Goal: Information Seeking & Learning: Learn about a topic

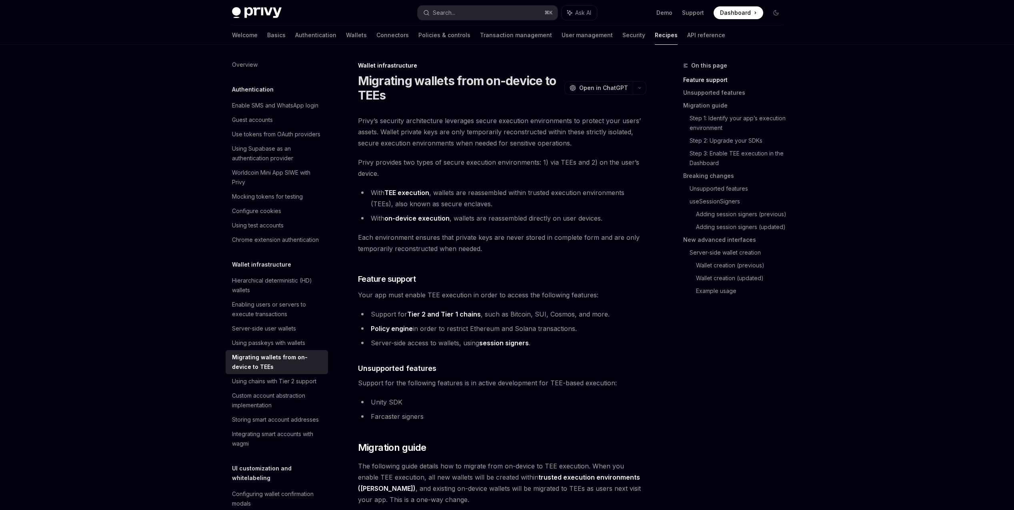
scroll to position [150, 0]
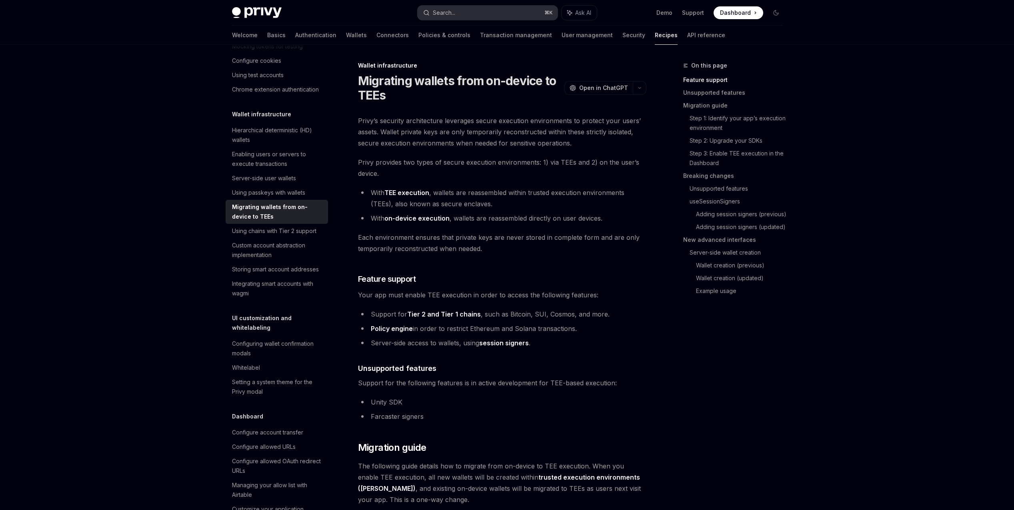
click at [439, 12] on div "Search..." at bounding box center [444, 13] width 22 height 10
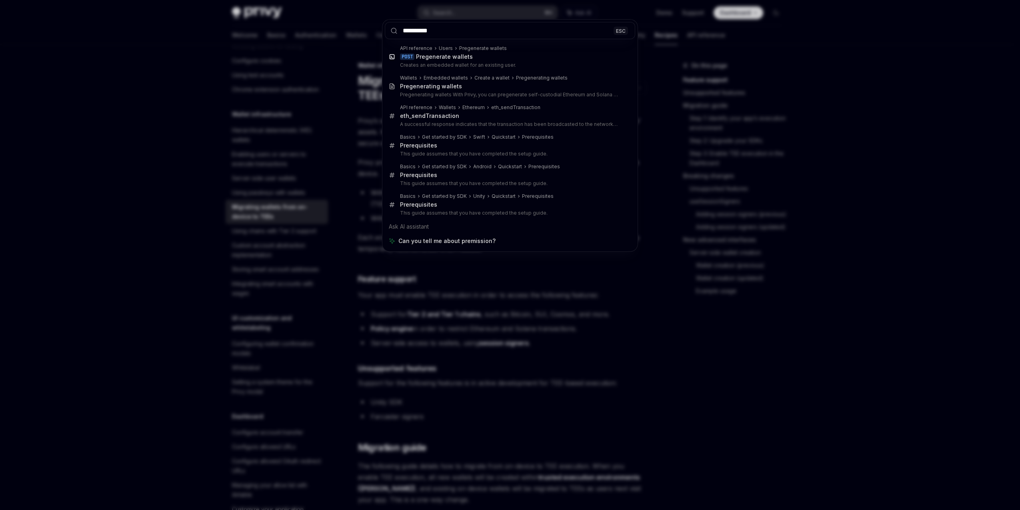
type input "**********"
drag, startPoint x: 585, startPoint y: 310, endPoint x: 590, endPoint y: 304, distance: 7.7
click at [585, 311] on div "**********" at bounding box center [510, 255] width 1020 height 510
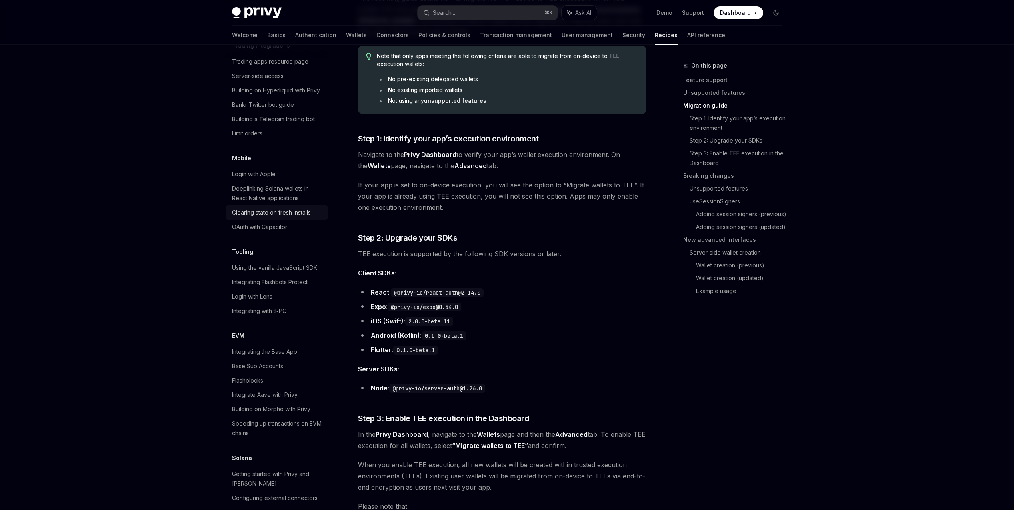
scroll to position [959, 0]
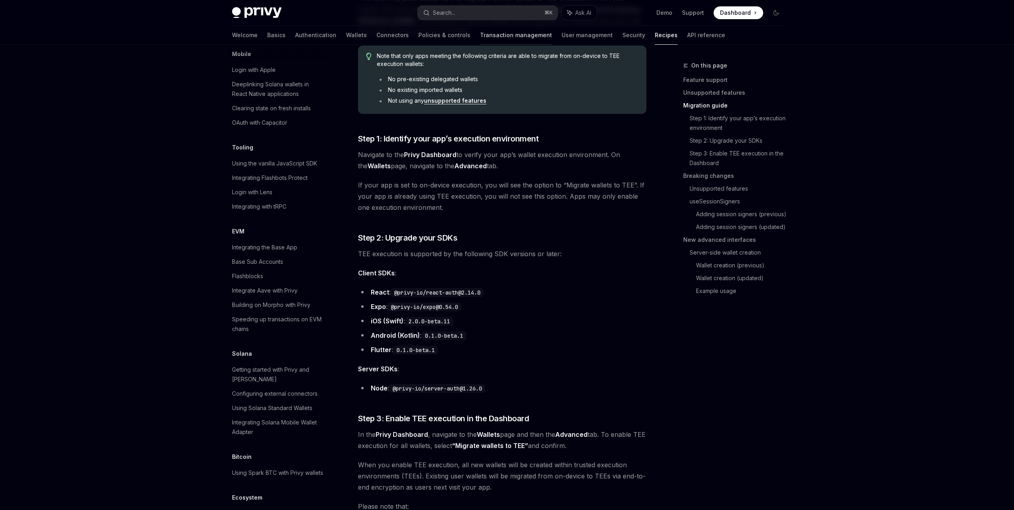
click at [480, 36] on link "Transaction management" at bounding box center [516, 35] width 72 height 19
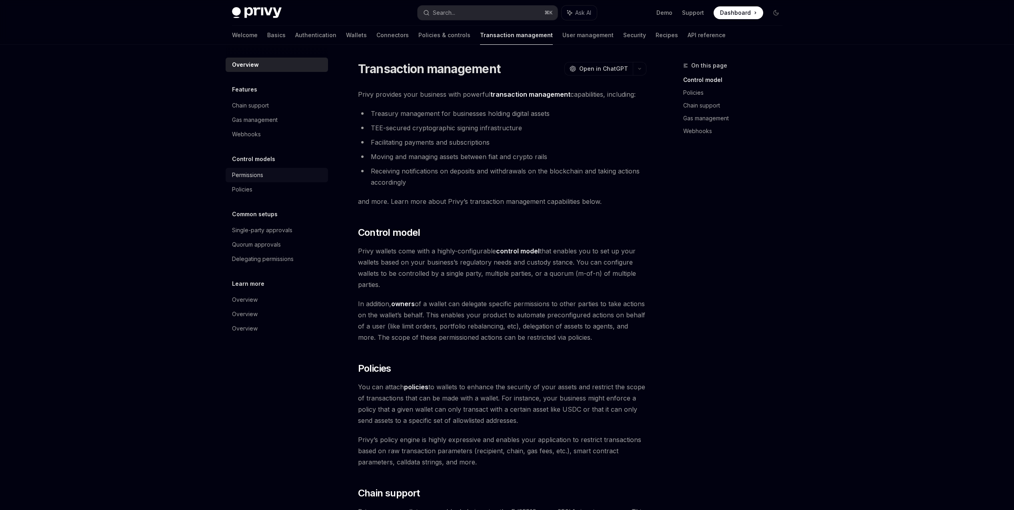
click at [263, 173] on div "Permissions" at bounding box center [247, 175] width 31 height 10
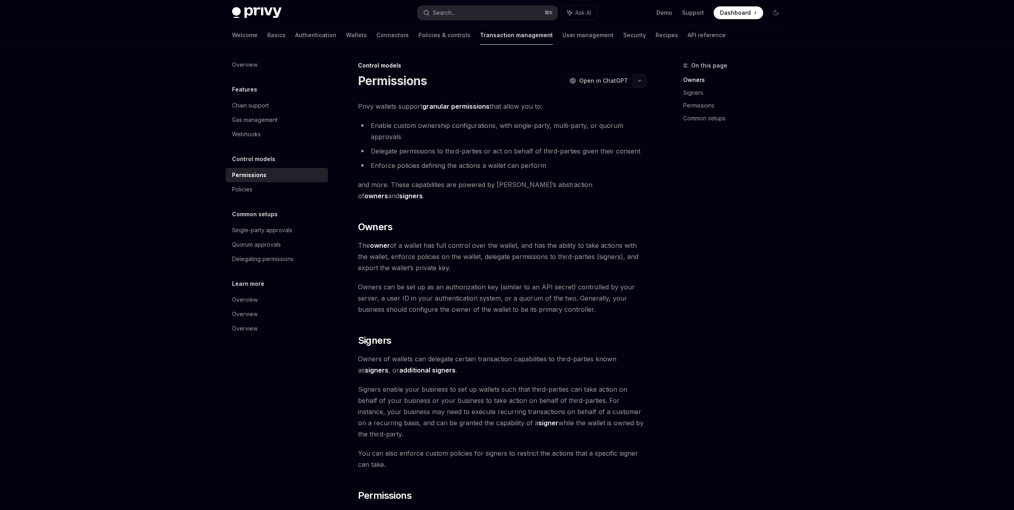
click at [636, 78] on button "button" at bounding box center [640, 81] width 14 height 14
click at [581, 156] on div "View as Markdown" at bounding box center [593, 155] width 62 height 8
click at [270, 108] on div "Chain support" at bounding box center [277, 106] width 91 height 10
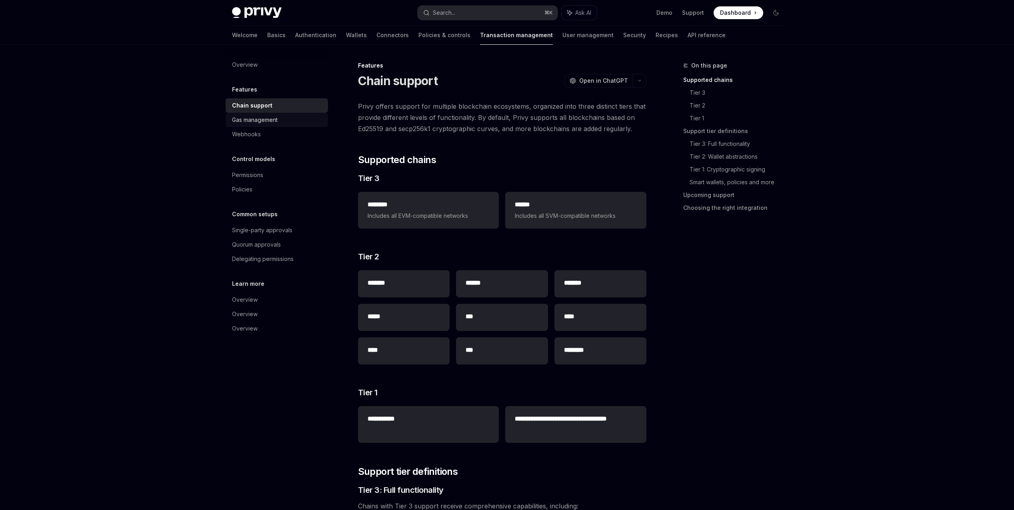
click at [281, 126] on link "Gas management" at bounding box center [277, 120] width 102 height 14
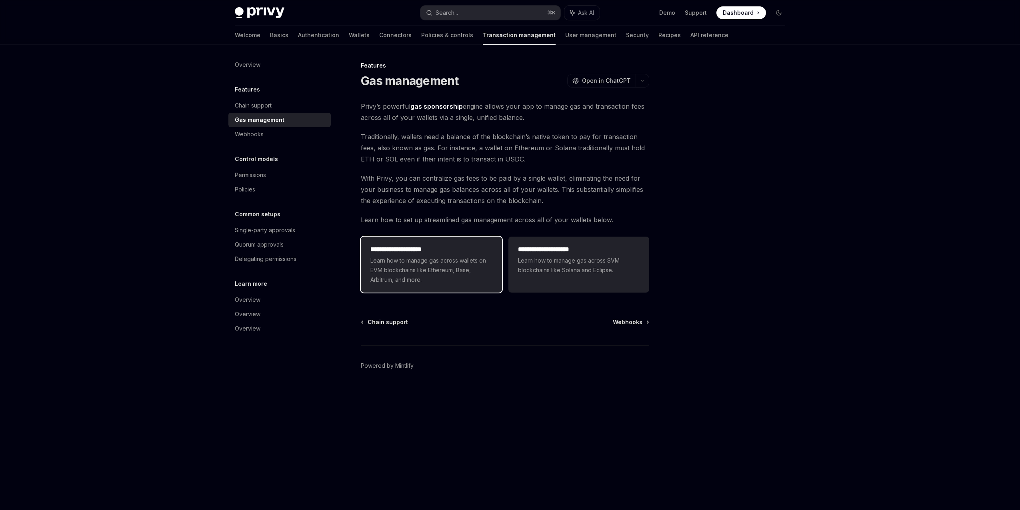
click at [441, 259] on span "Learn how to manage gas across wallets on EVM blockchains like Ethereum, Base, …" at bounding box center [431, 270] width 122 height 29
type textarea "*"
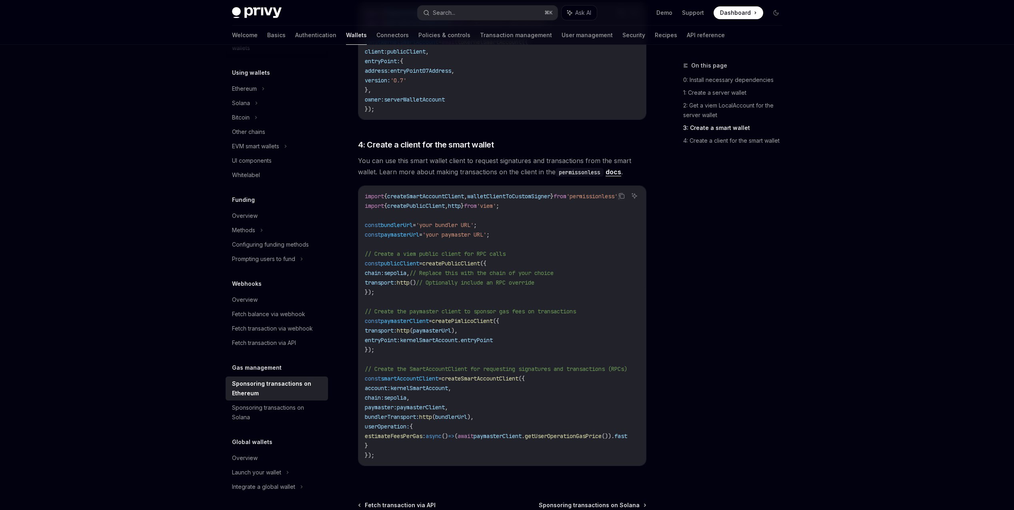
scroll to position [885, 0]
